Goal: Task Accomplishment & Management: Manage account settings

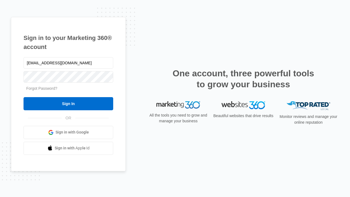
type input "dankie614@gmail.com"
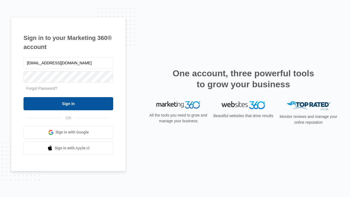
click at [68, 103] on input "Sign In" at bounding box center [69, 103] width 90 height 13
